Goal: Use online tool/utility

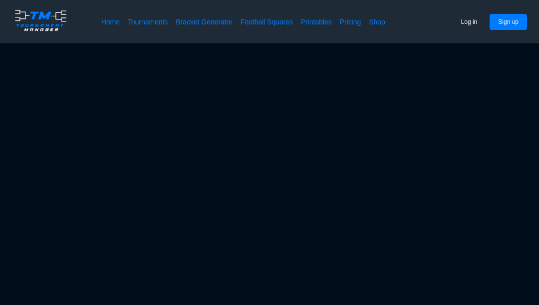
click at [205, 21] on link "Bracket Generator" at bounding box center [204, 22] width 57 height 10
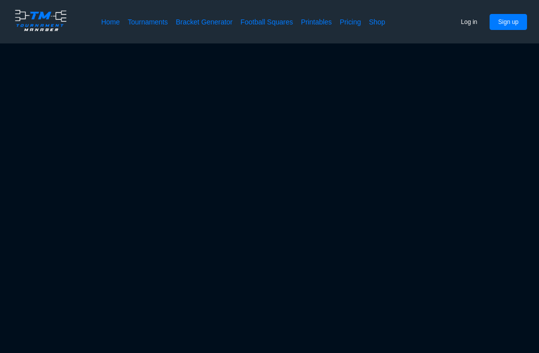
click at [213, 24] on link "Bracket Generator" at bounding box center [204, 22] width 57 height 10
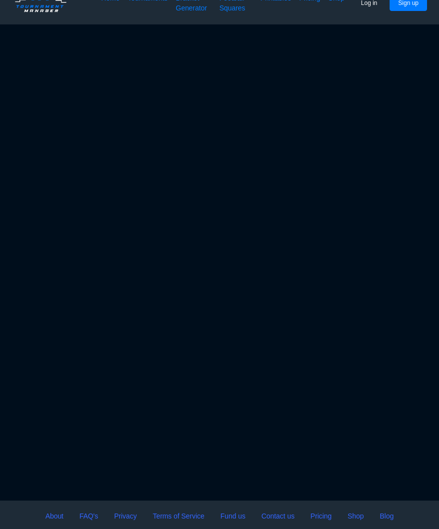
scroll to position [0, 5]
